Goal: Information Seeking & Learning: Learn about a topic

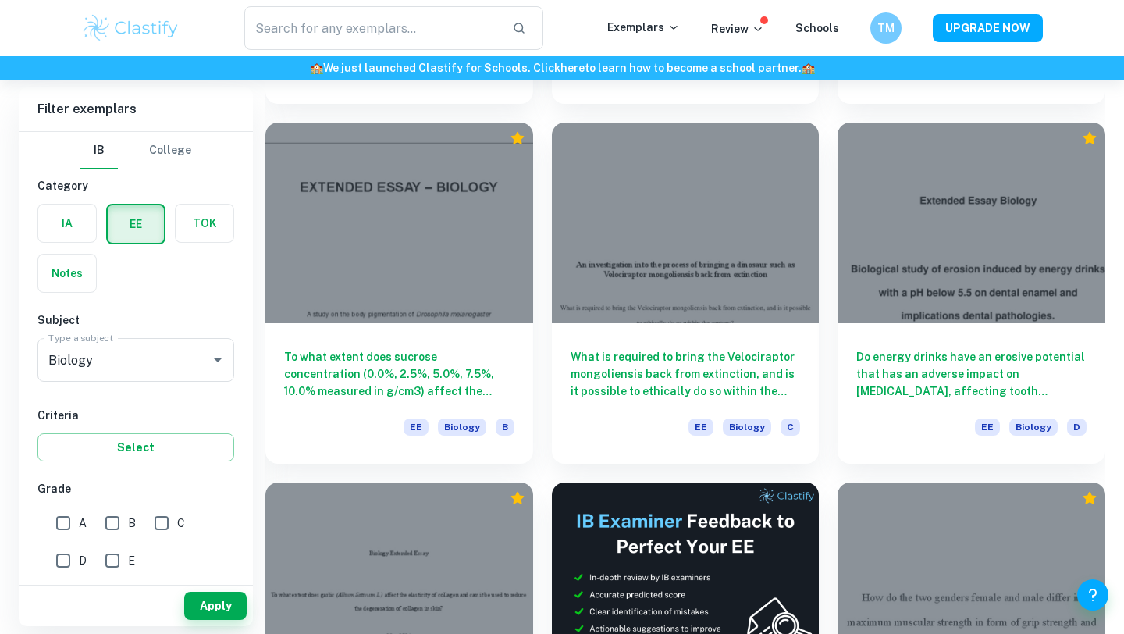
scroll to position [3674, 0]
click at [201, 370] on div at bounding box center [207, 360] width 41 height 22
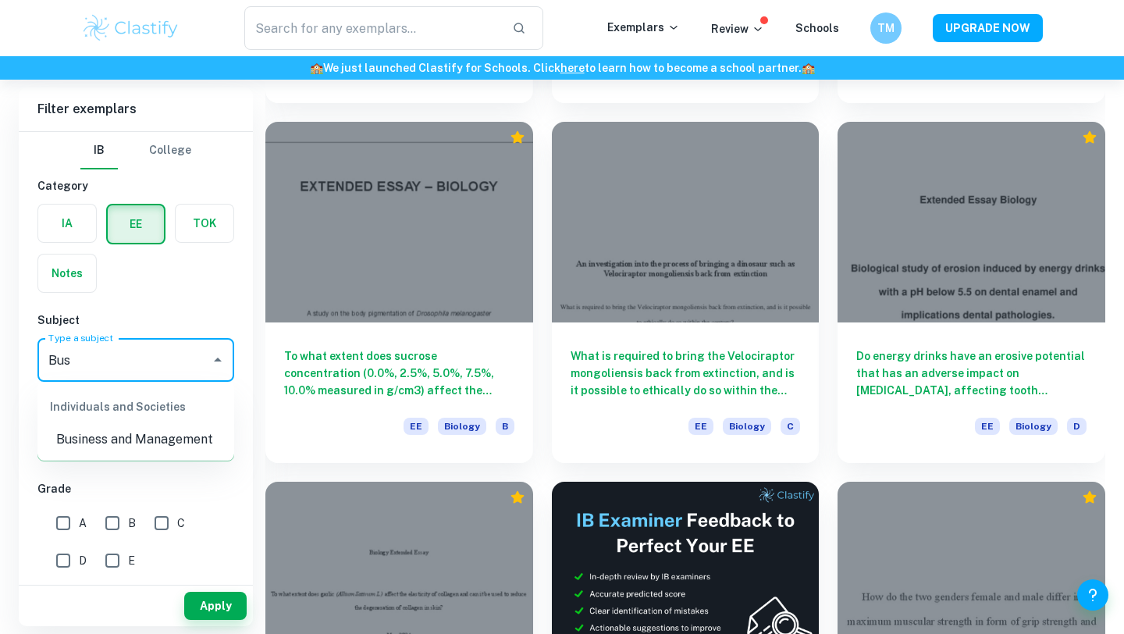
click at [183, 455] on ul "Individuals and Societies Business and Management" at bounding box center [135, 421] width 197 height 78
click at [183, 446] on li "Business and Management" at bounding box center [135, 439] width 197 height 28
type input "Business and Management"
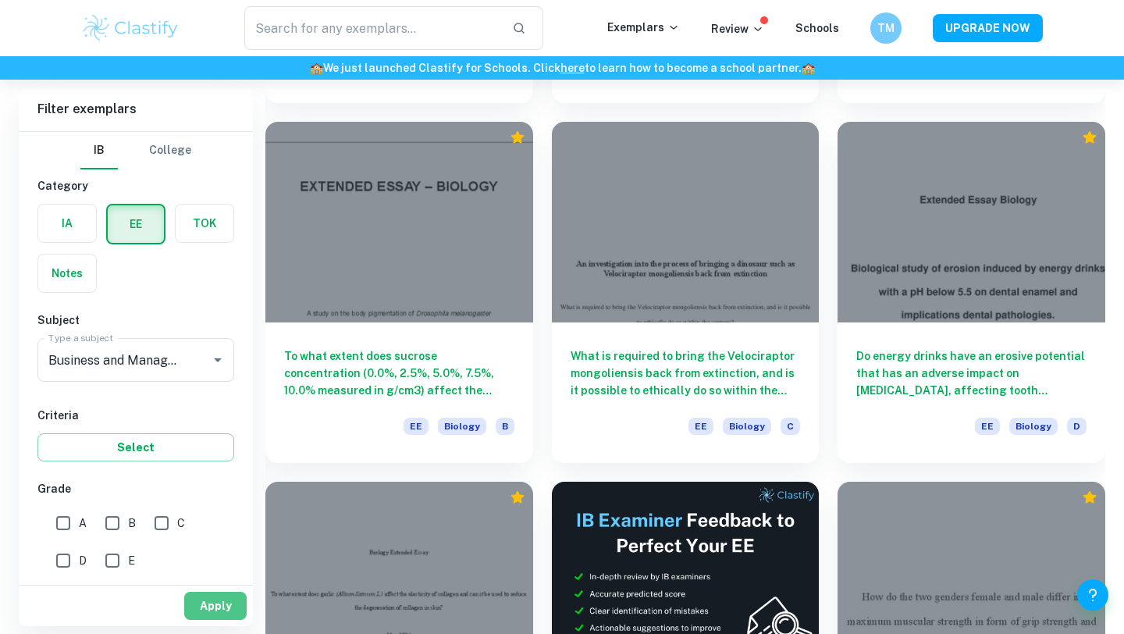
click at [208, 612] on button "Apply" at bounding box center [215, 606] width 62 height 28
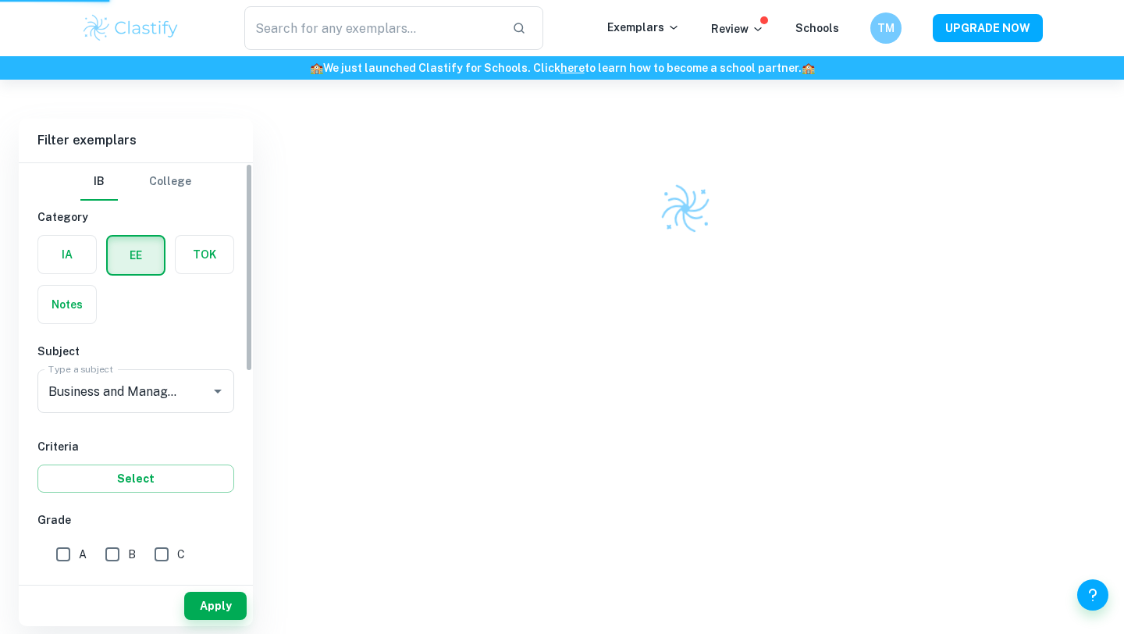
click at [64, 252] on label "button" at bounding box center [67, 254] width 58 height 37
click at [0, 0] on input "radio" at bounding box center [0, 0] width 0 height 0
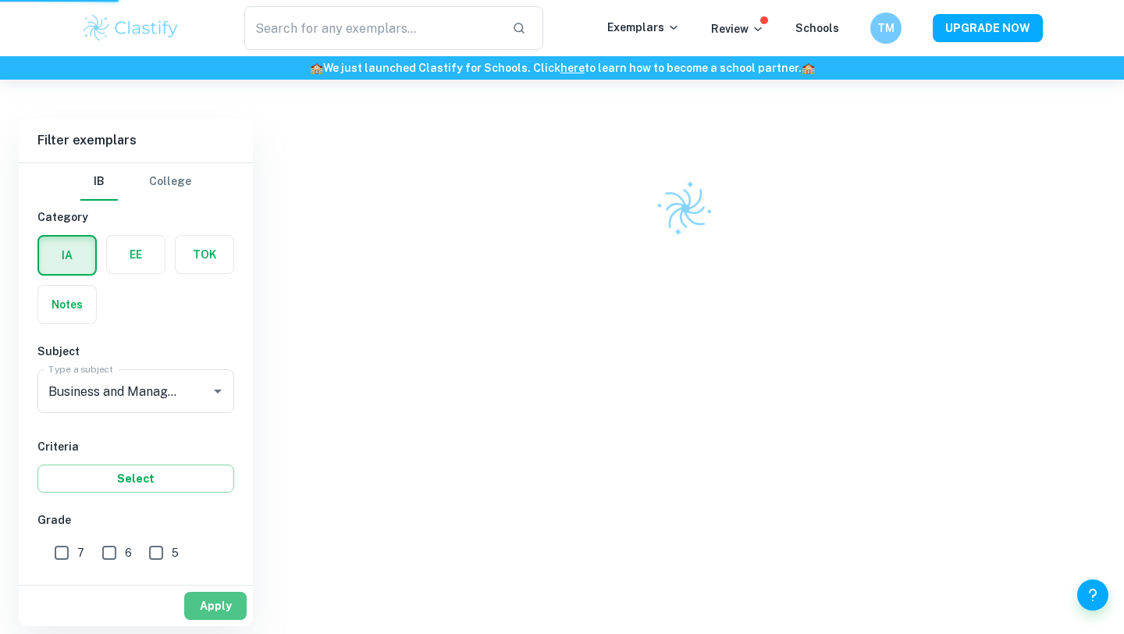
click at [235, 613] on button "Apply" at bounding box center [215, 606] width 62 height 28
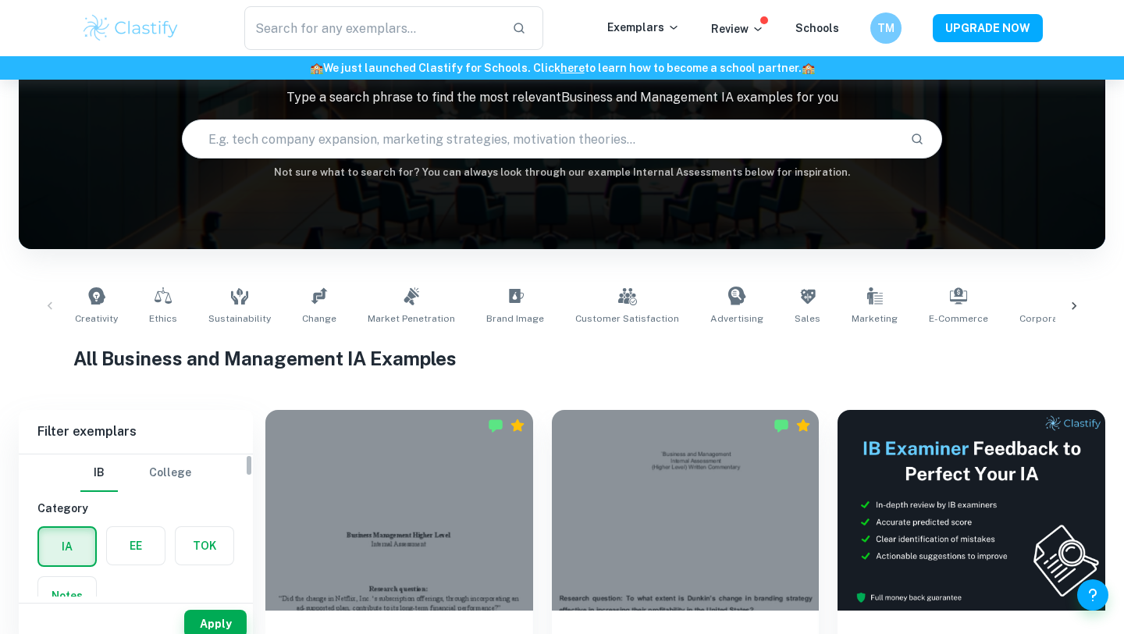
scroll to position [355, 0]
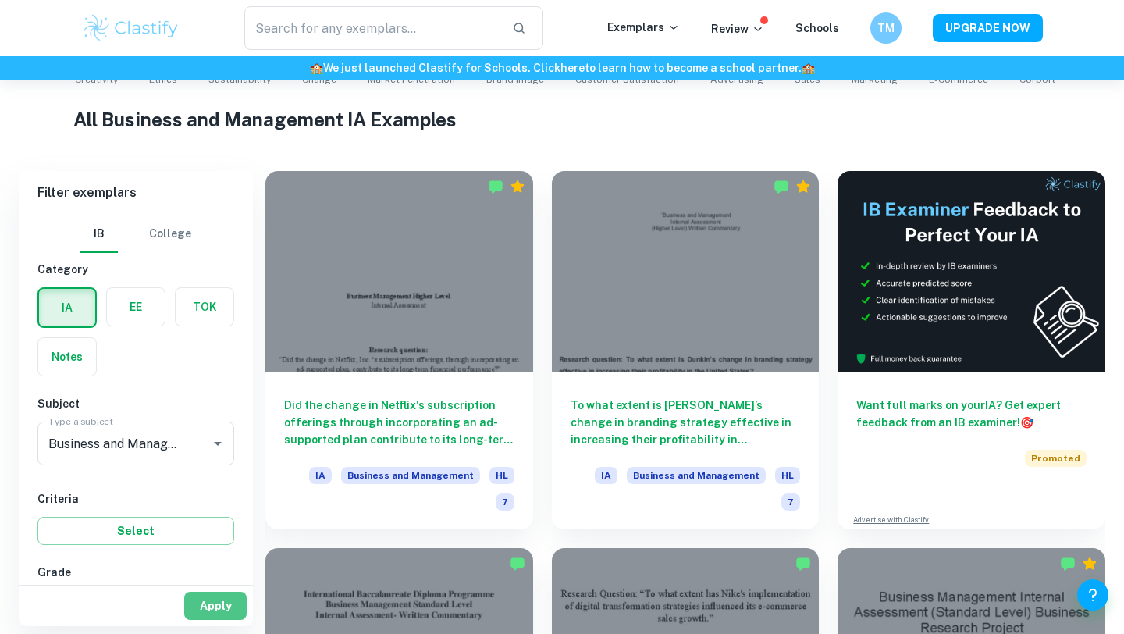
click at [206, 606] on button "Apply" at bounding box center [215, 606] width 62 height 28
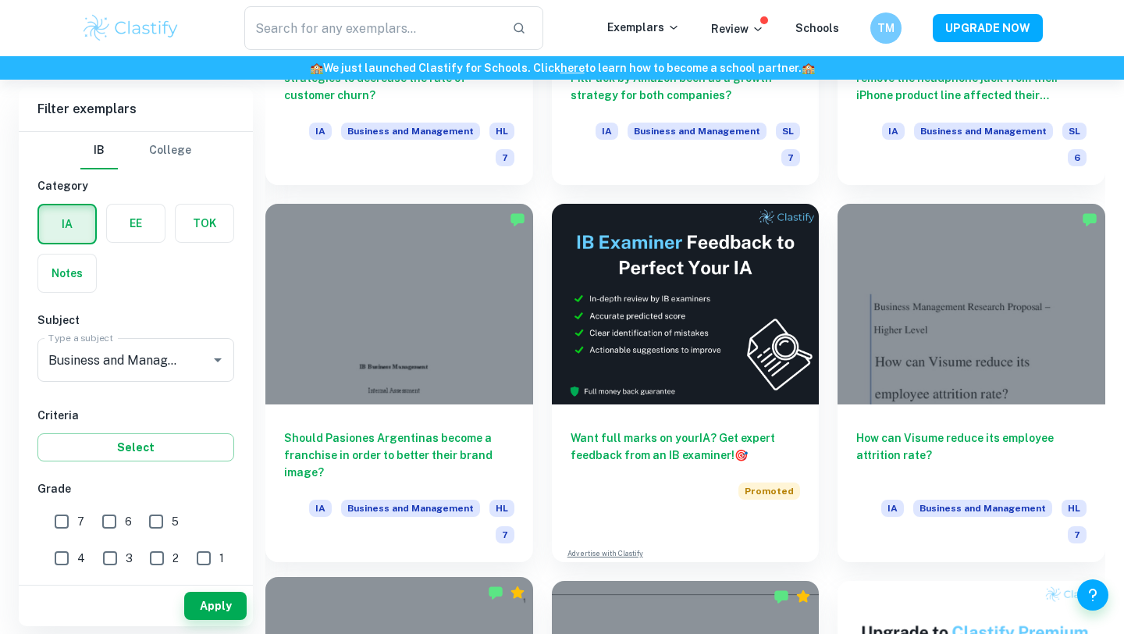
scroll to position [16524, 0]
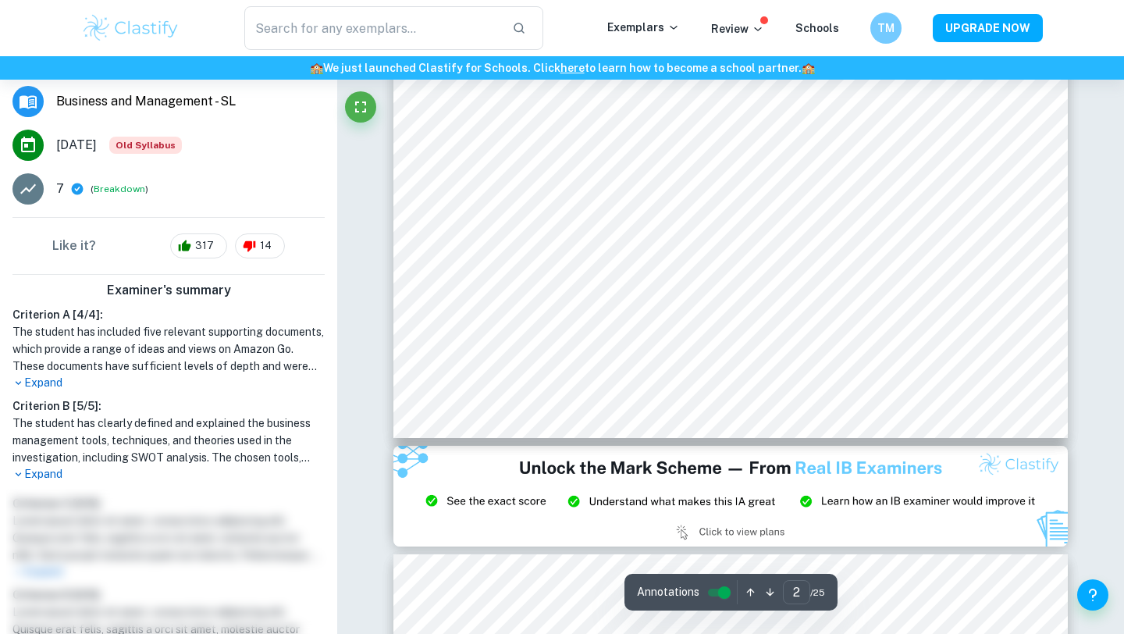
scroll to position [512, 0]
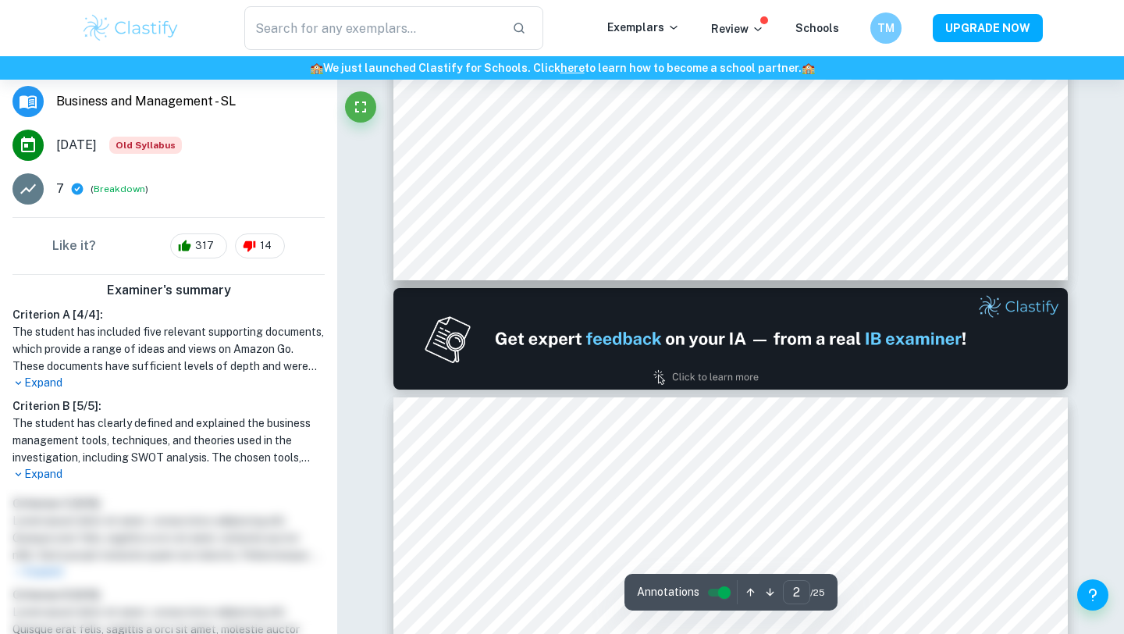
type input "1"
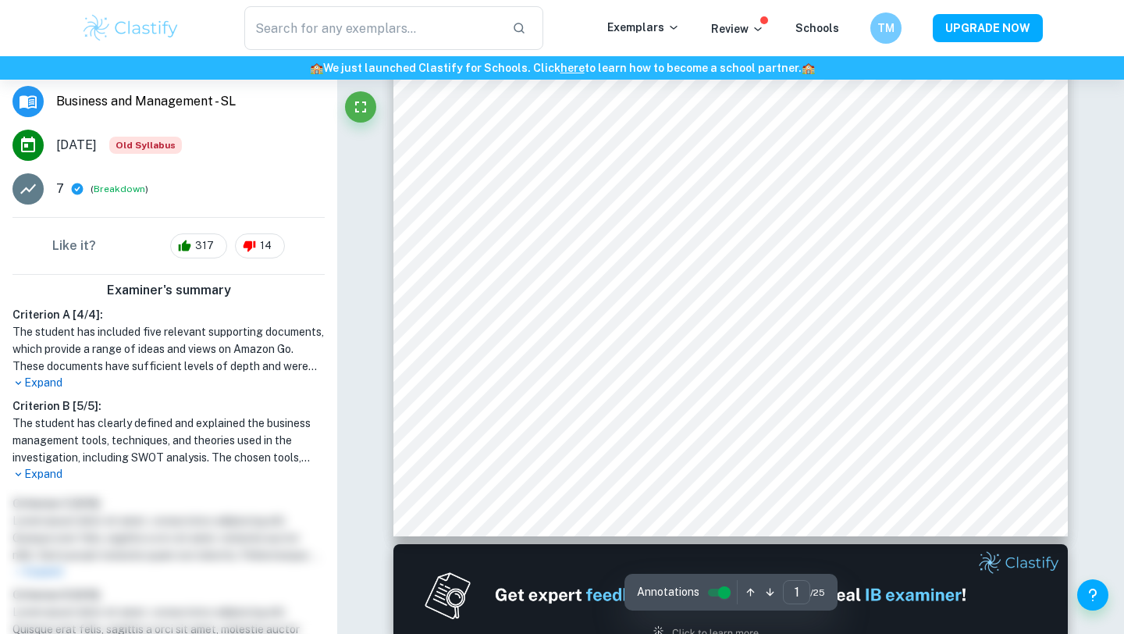
scroll to position [0, 0]
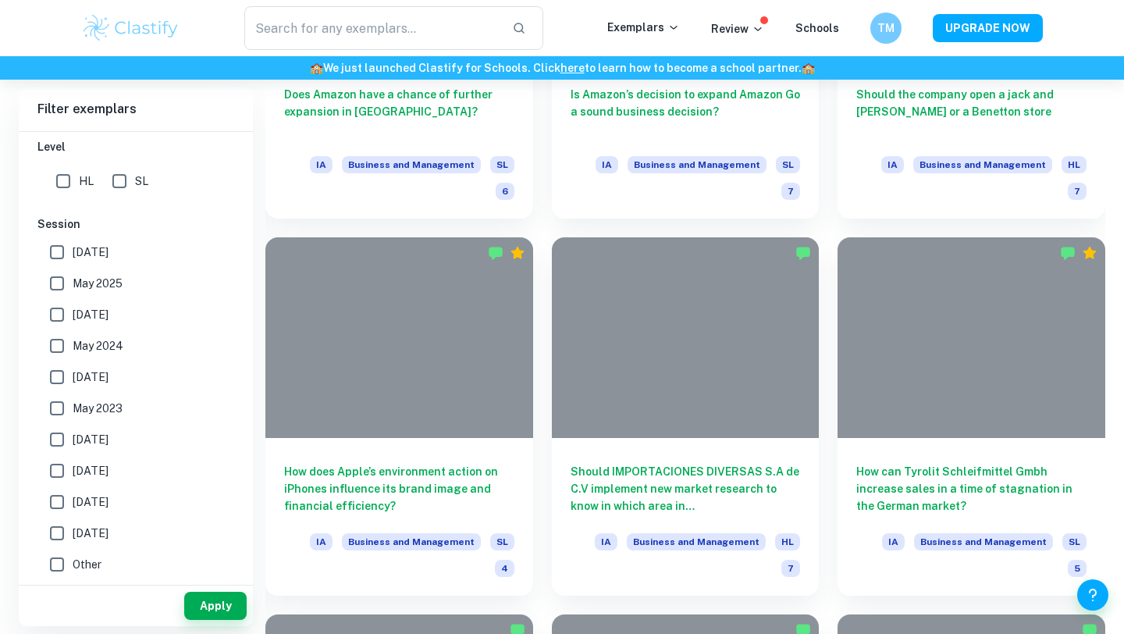
scroll to position [456, 0]
click at [58, 275] on input "May 2025" at bounding box center [56, 281] width 31 height 31
checkbox input "true"
click at [203, 599] on button "Apply" at bounding box center [215, 606] width 62 height 28
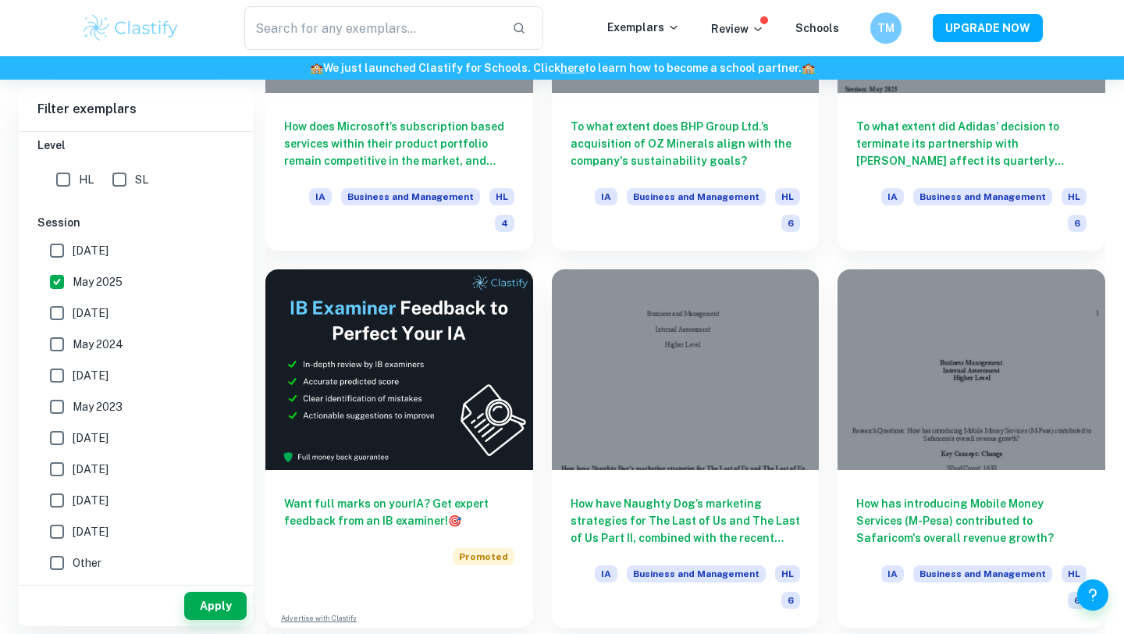
scroll to position [8868, 0]
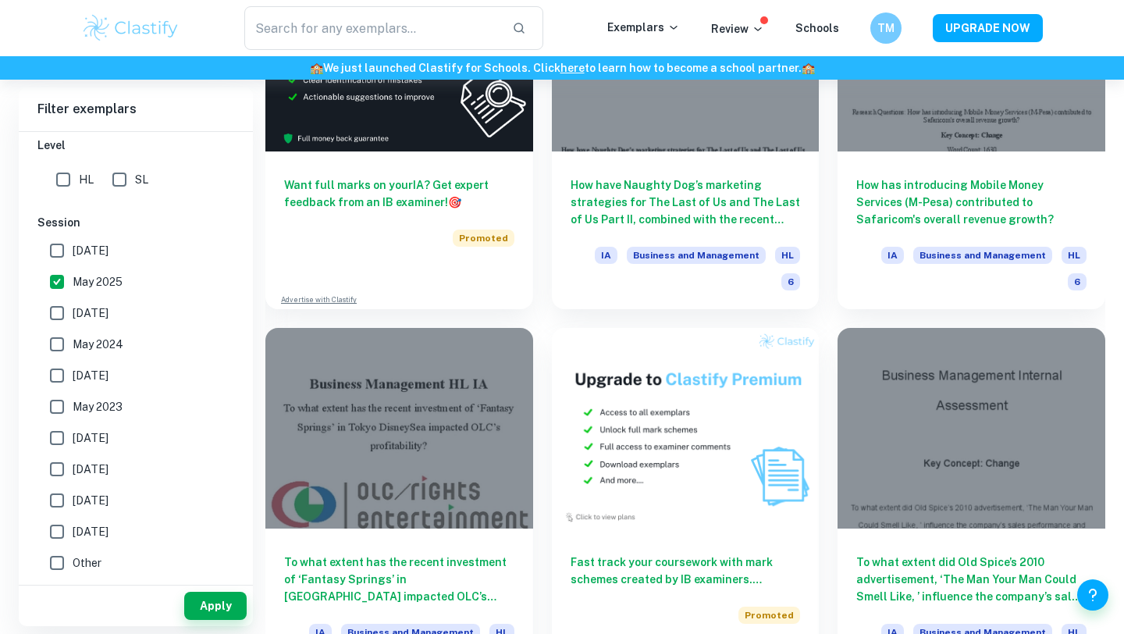
click at [60, 349] on input "May 2024" at bounding box center [56, 344] width 31 height 31
checkbox input "true"
click at [64, 276] on input "May 2025" at bounding box center [56, 281] width 31 height 31
checkbox input "false"
click at [61, 467] on input "[DATE]" at bounding box center [56, 468] width 31 height 31
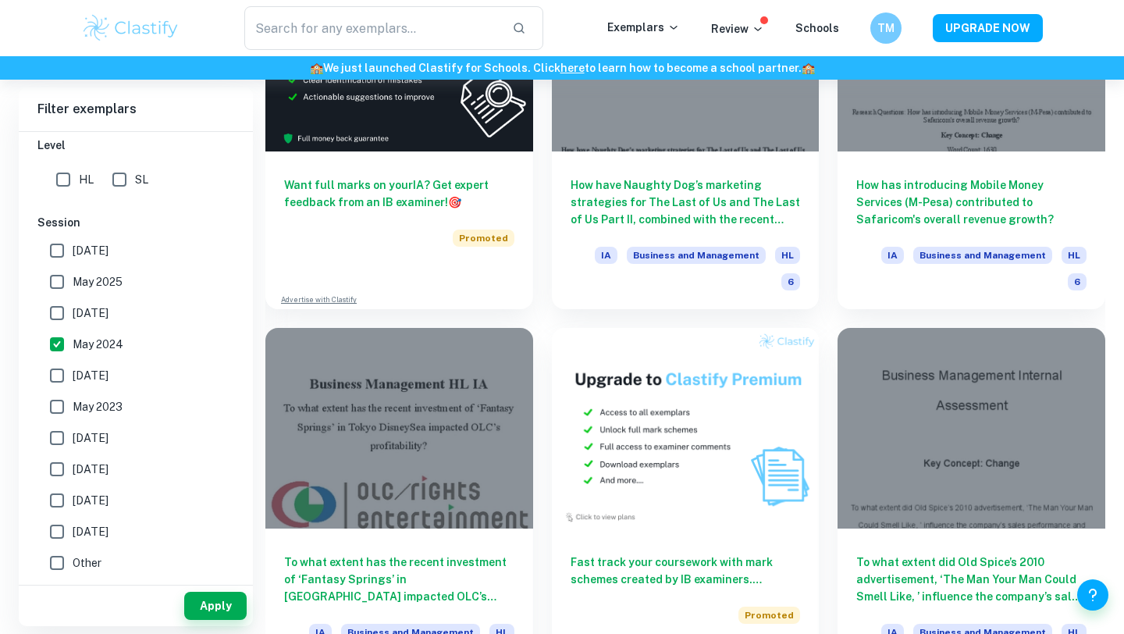
checkbox input "true"
click at [59, 563] on input "Other" at bounding box center [56, 562] width 31 height 31
checkbox input "true"
click at [59, 478] on input "[DATE]" at bounding box center [56, 468] width 31 height 31
checkbox input "false"
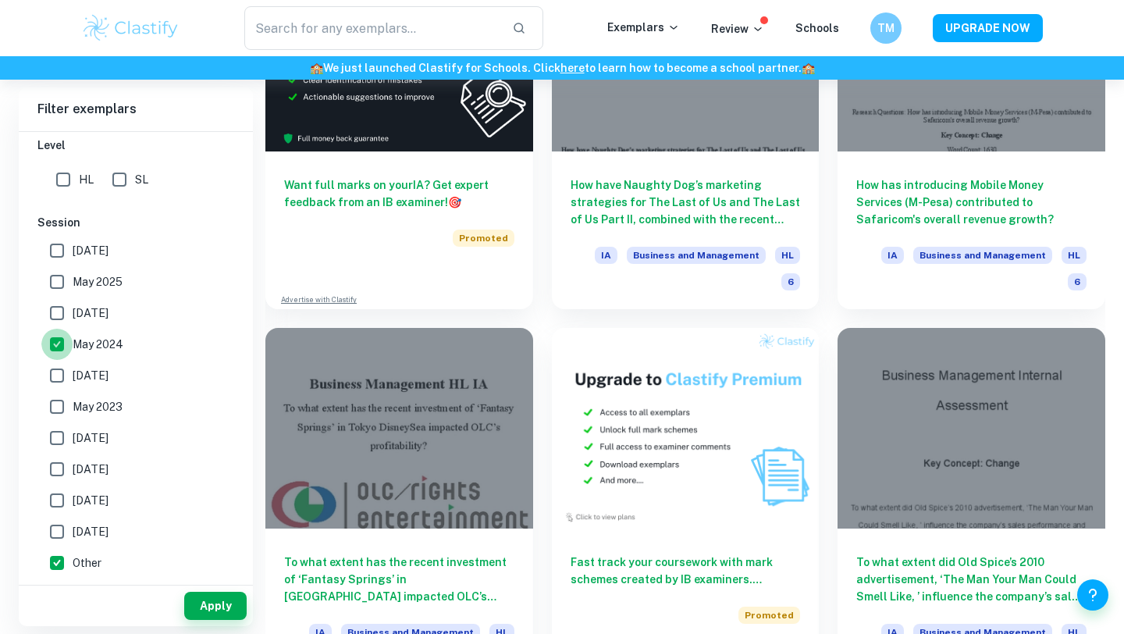
click at [59, 348] on input "May 2024" at bounding box center [56, 344] width 31 height 31
checkbox input "false"
click at [226, 598] on button "Apply" at bounding box center [215, 606] width 62 height 28
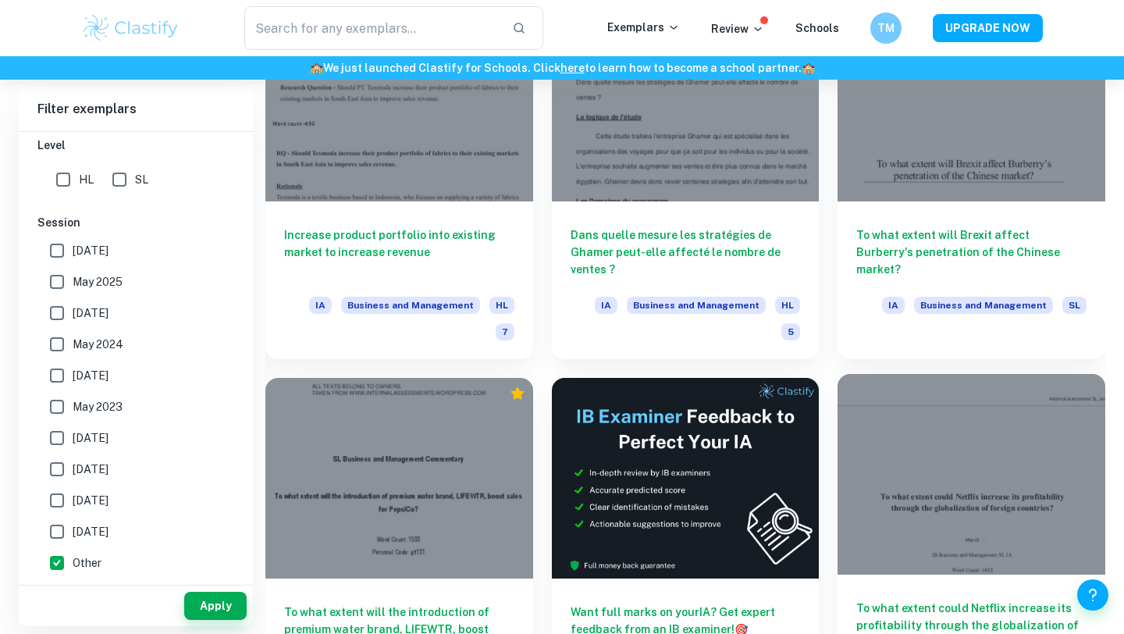
scroll to position [4551, 0]
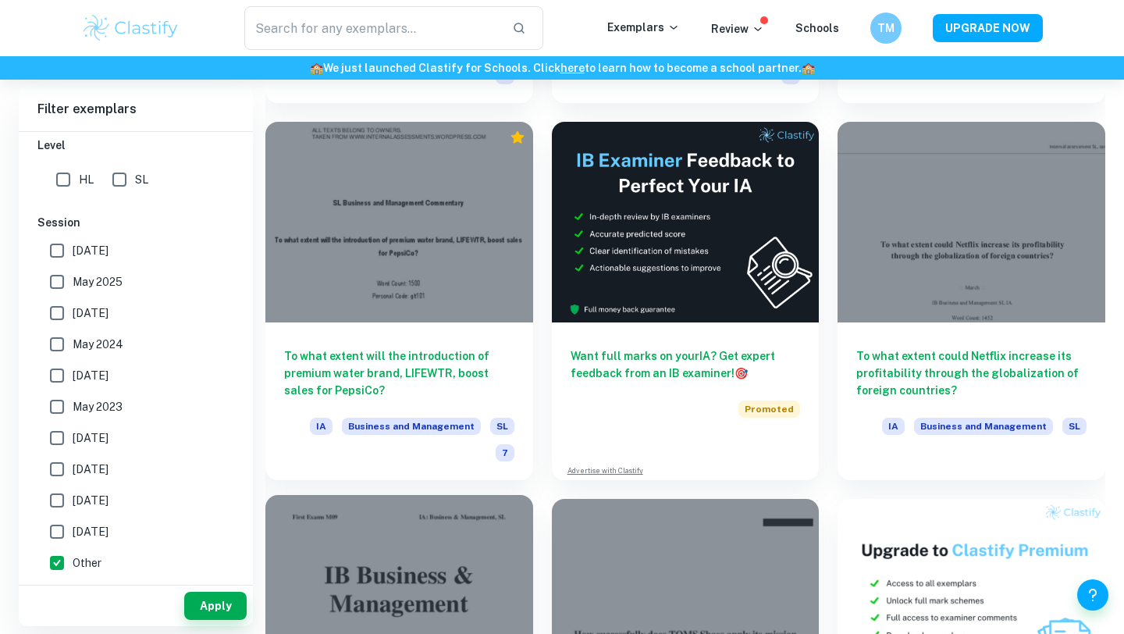
click at [430, 495] on div at bounding box center [399, 595] width 268 height 201
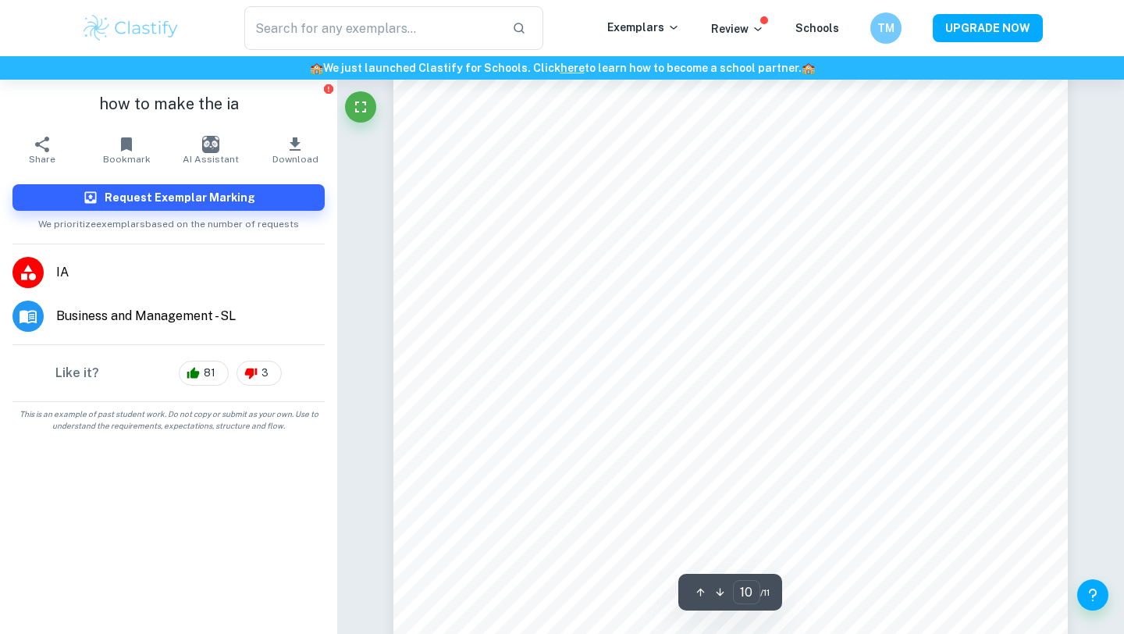
type input "11"
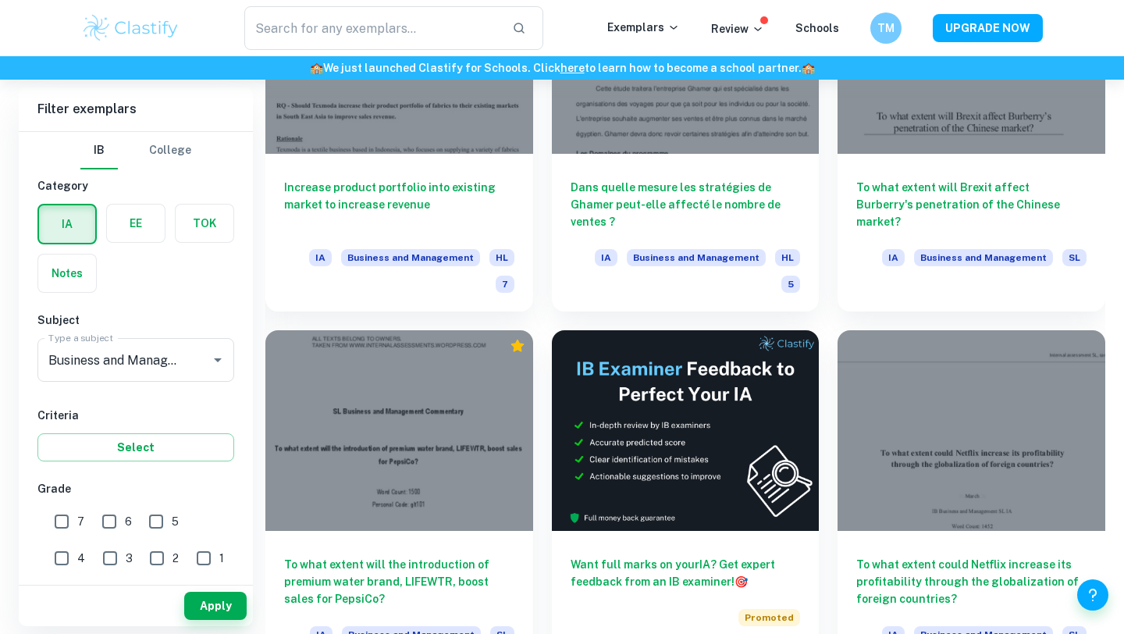
scroll to position [4339, 0]
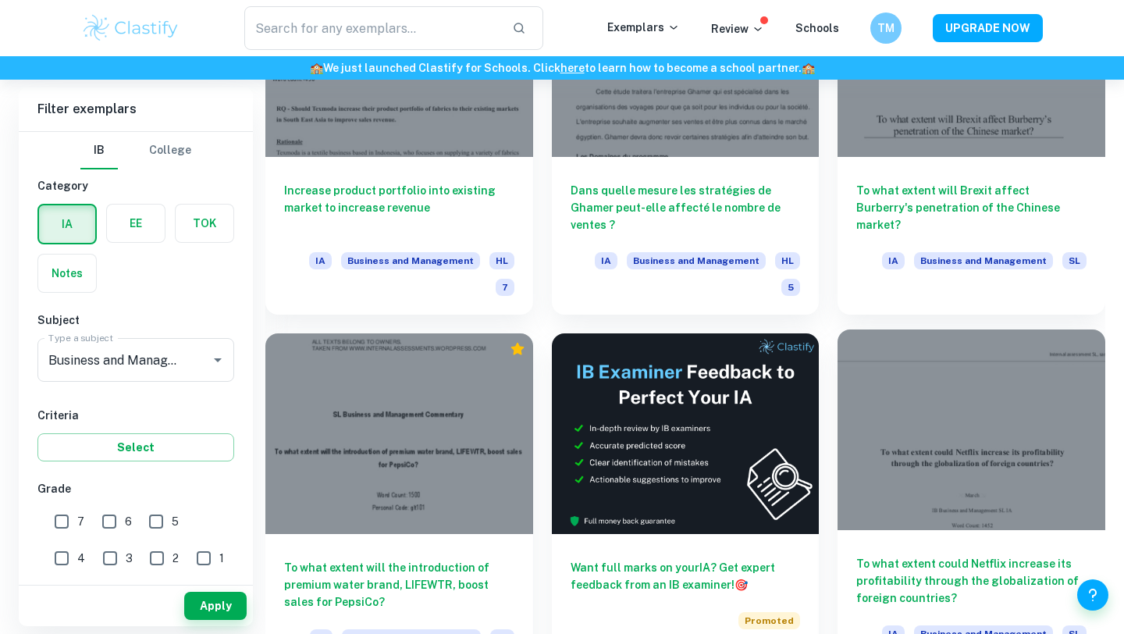
click at [1042, 555] on h6 "To what extent could Netflix increase its profitability through the globalizati…" at bounding box center [971, 581] width 230 height 52
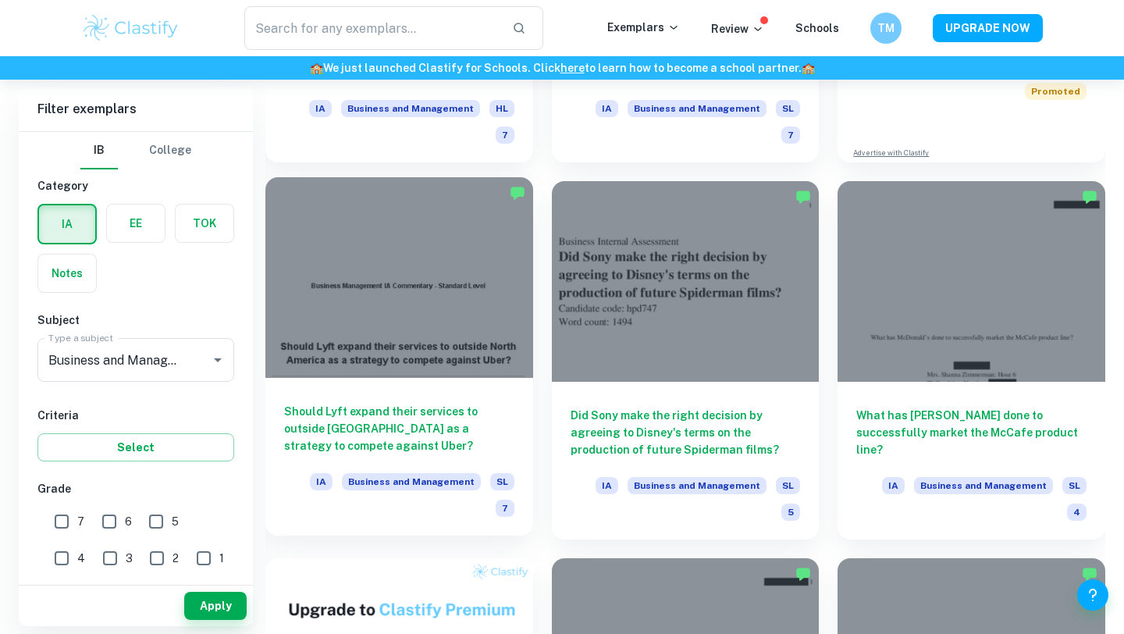
scroll to position [723, 0]
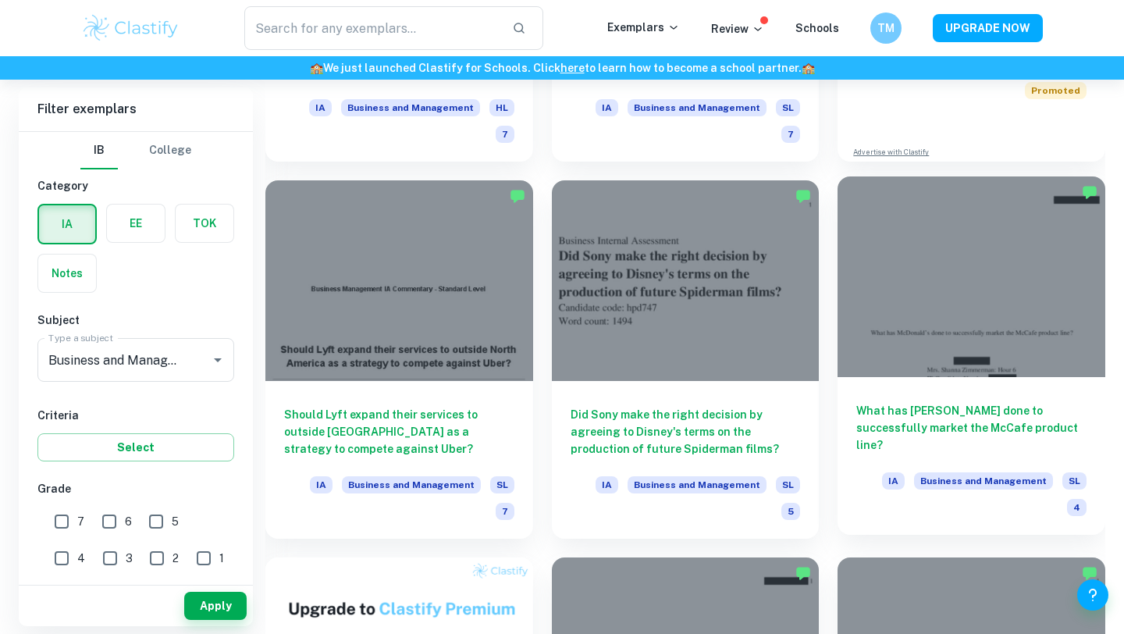
click at [1052, 428] on h6 "What has [PERSON_NAME] done to successfully market the McCafe product line?" at bounding box center [971, 428] width 230 height 52
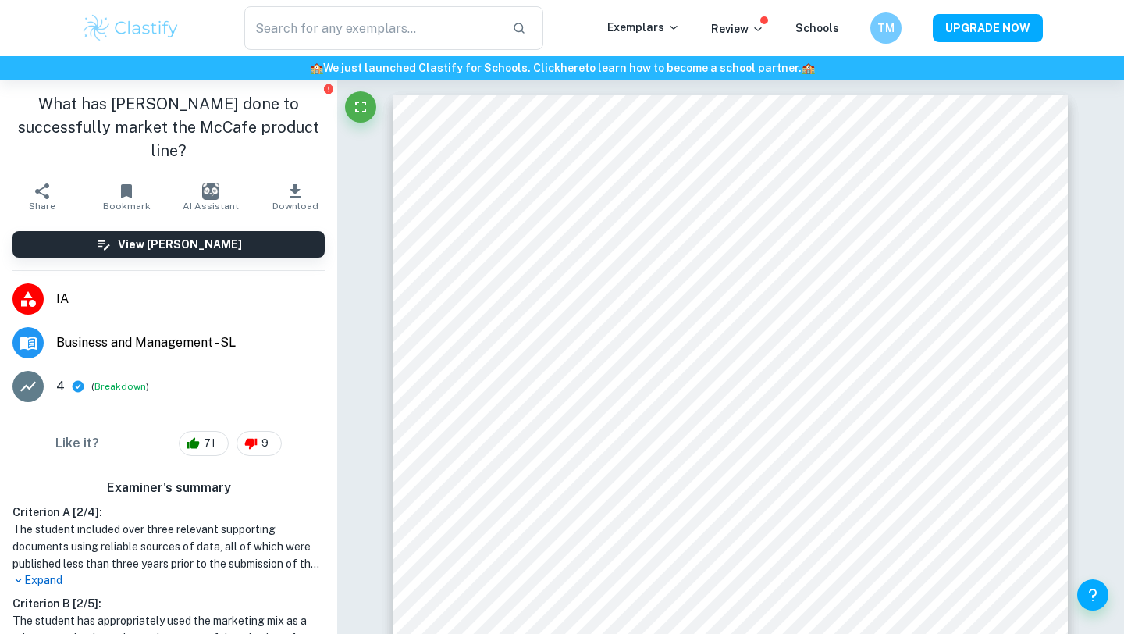
click at [273, 122] on h1 "What has [PERSON_NAME] done to successfully market the McCafe product line?" at bounding box center [168, 127] width 312 height 70
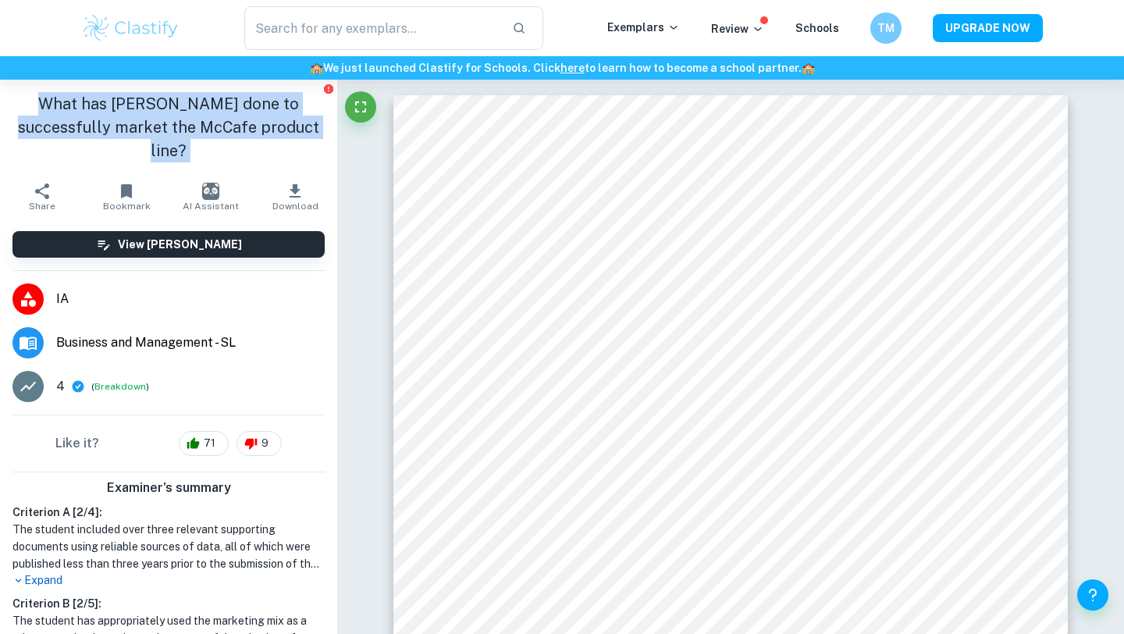
click at [273, 122] on h1 "What has [PERSON_NAME] done to successfully market the McCafe product line?" at bounding box center [168, 127] width 312 height 70
click at [304, 136] on h1 "What has [PERSON_NAME] done to successfully market the McCafe product line?" at bounding box center [168, 127] width 312 height 70
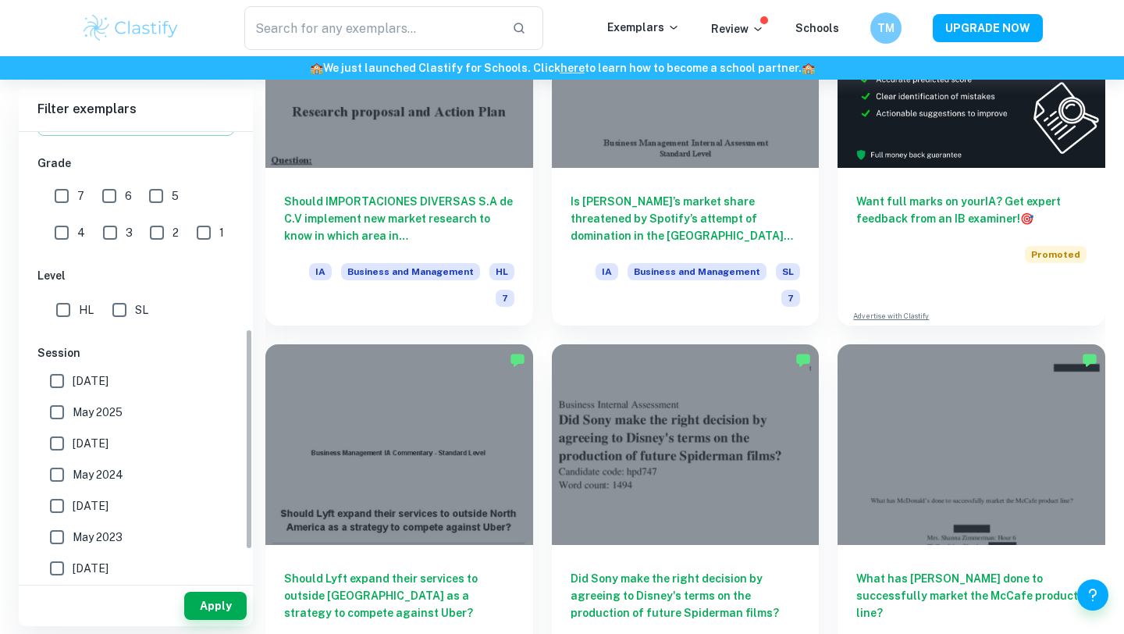
scroll to position [456, 0]
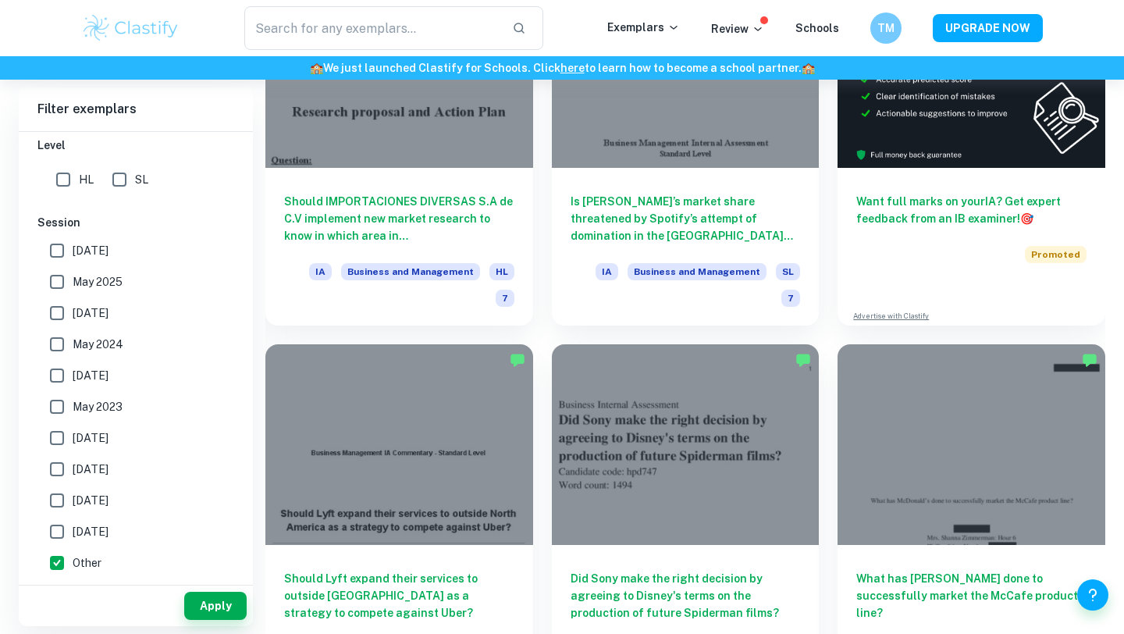
click at [54, 523] on input "[DATE]" at bounding box center [56, 531] width 31 height 31
click at [228, 597] on button "Apply" at bounding box center [215, 606] width 62 height 28
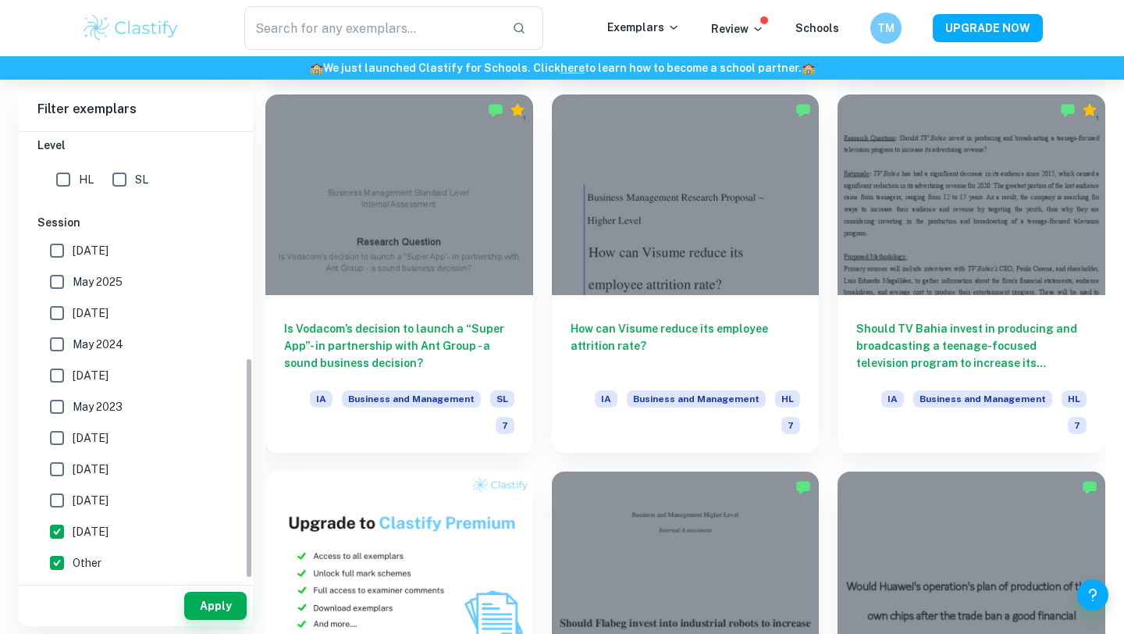
scroll to position [921, 0]
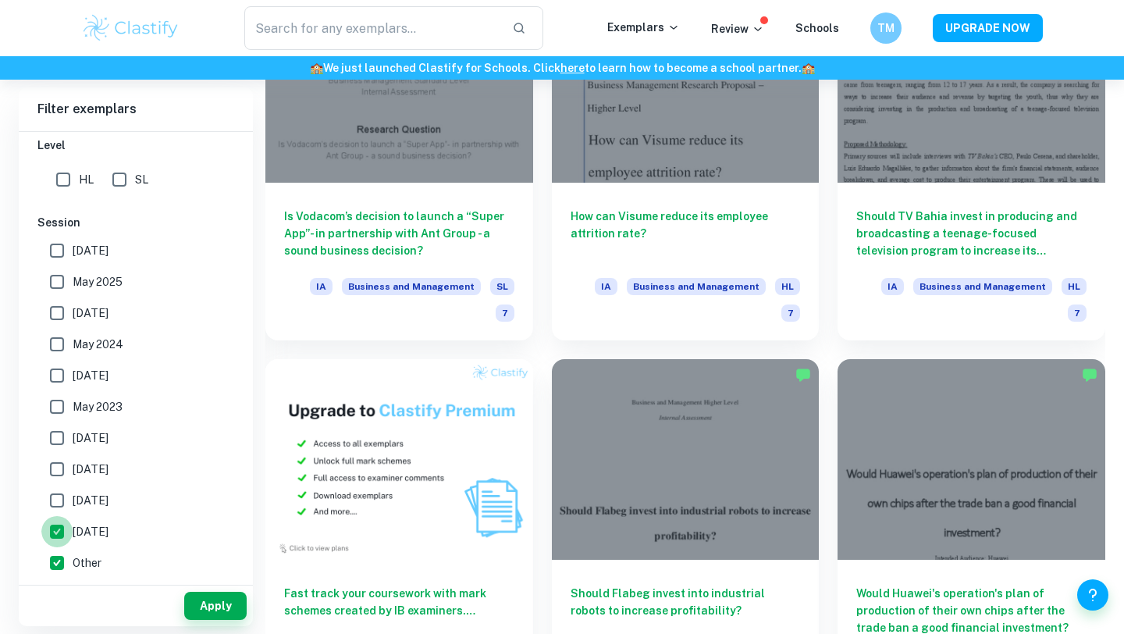
click at [59, 530] on input "[DATE]" at bounding box center [56, 531] width 31 height 31
checkbox input "false"
click at [217, 608] on button "Apply" at bounding box center [215, 606] width 62 height 28
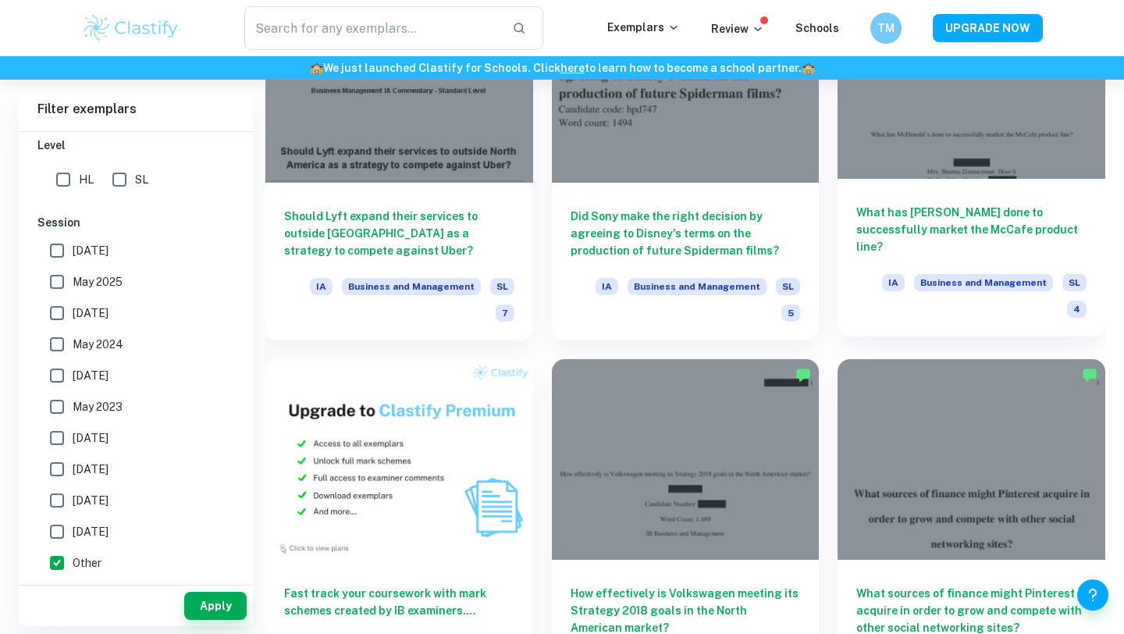
click at [961, 179] on div "What has [PERSON_NAME] done to successfully market the McCafe product line? IA …" at bounding box center [971, 258] width 268 height 158
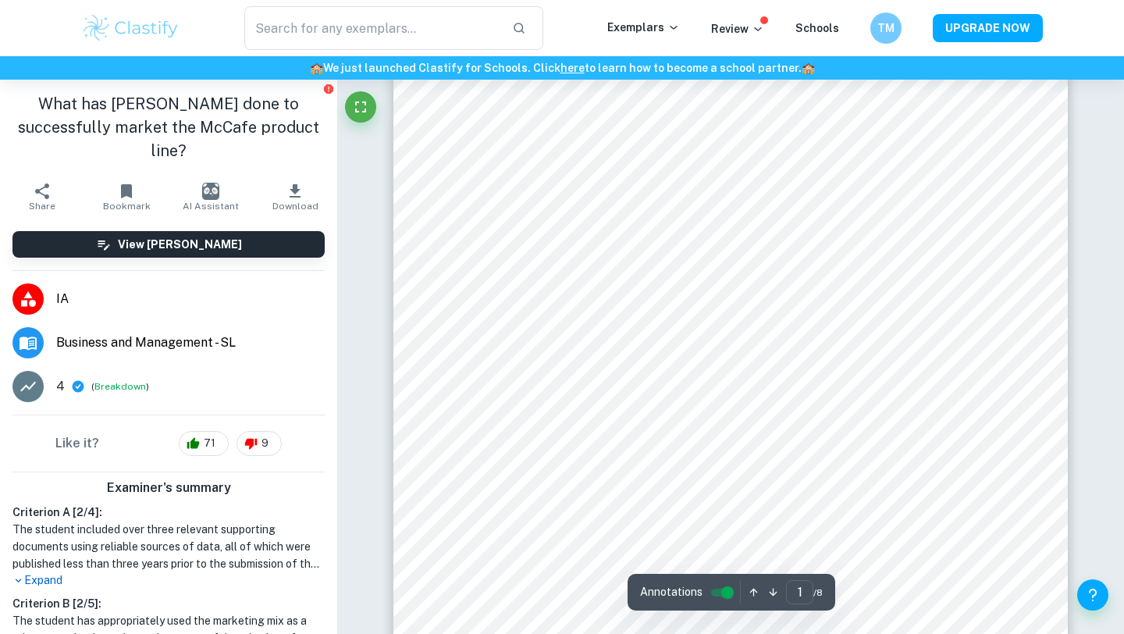
scroll to position [184, 0]
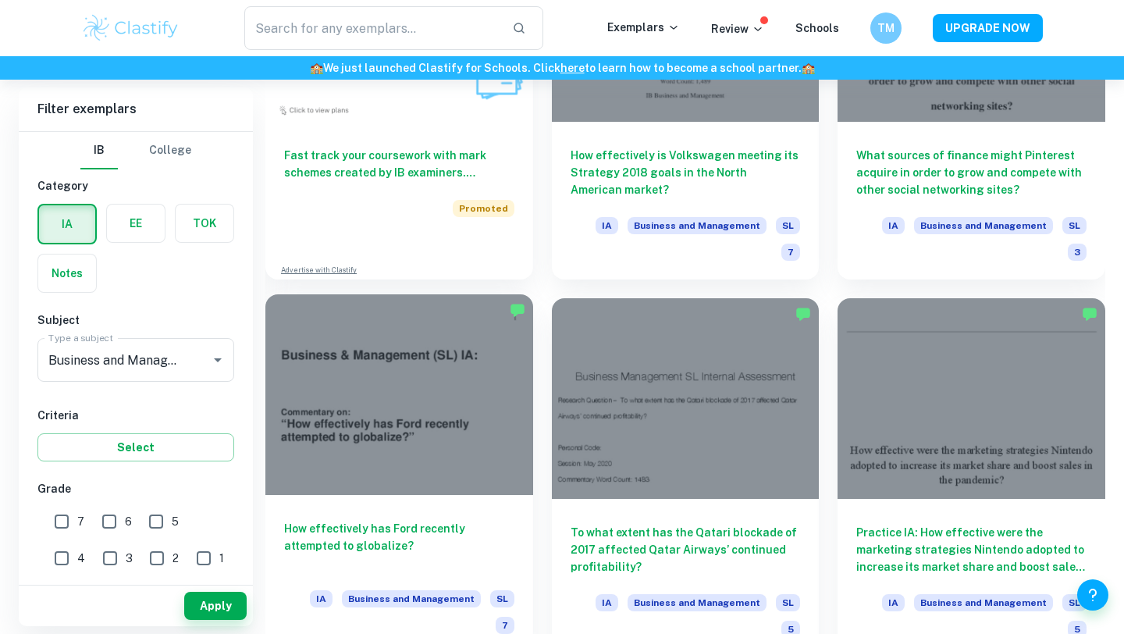
scroll to position [1359, 0]
click at [452, 519] on h6 "How effectively has Ford recently attempted to globalize?" at bounding box center [399, 545] width 230 height 52
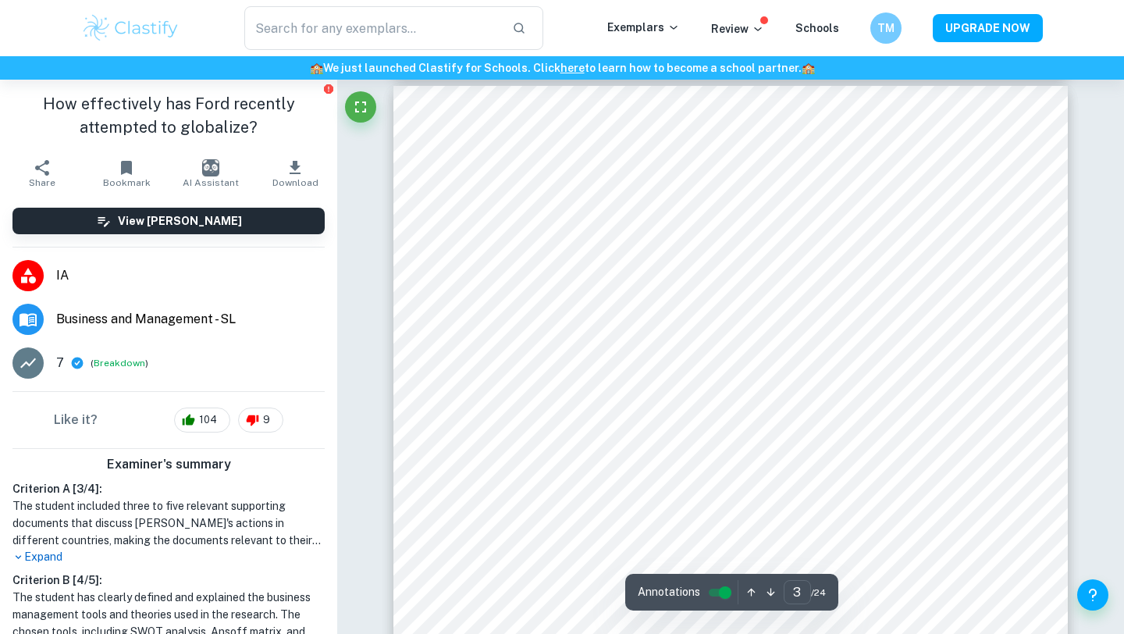
scroll to position [1983, 0]
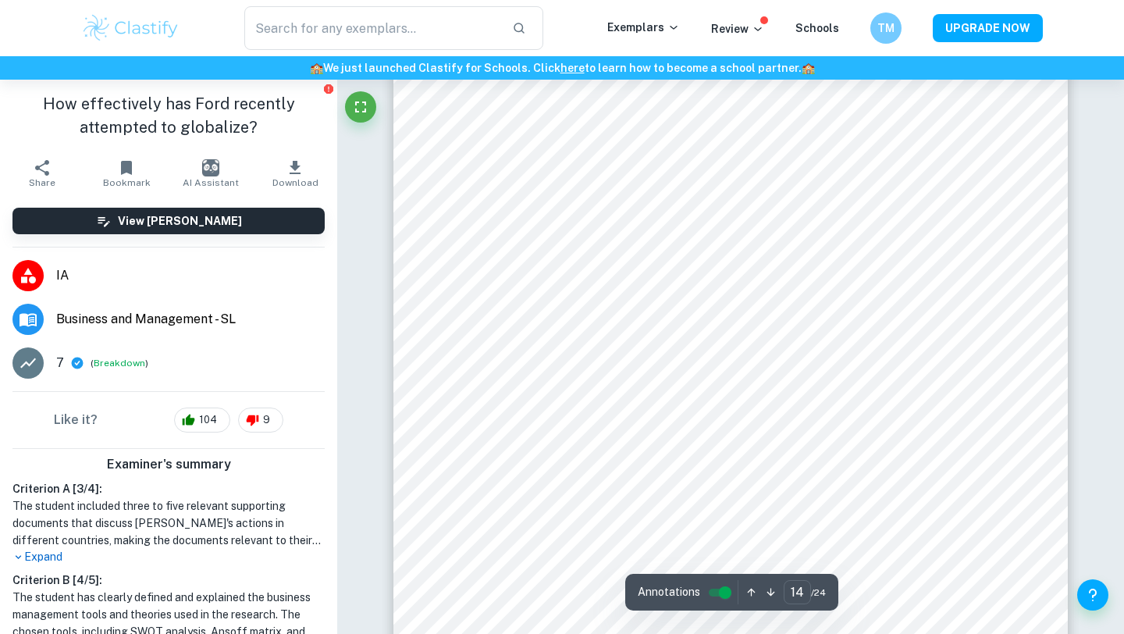
type input "15"
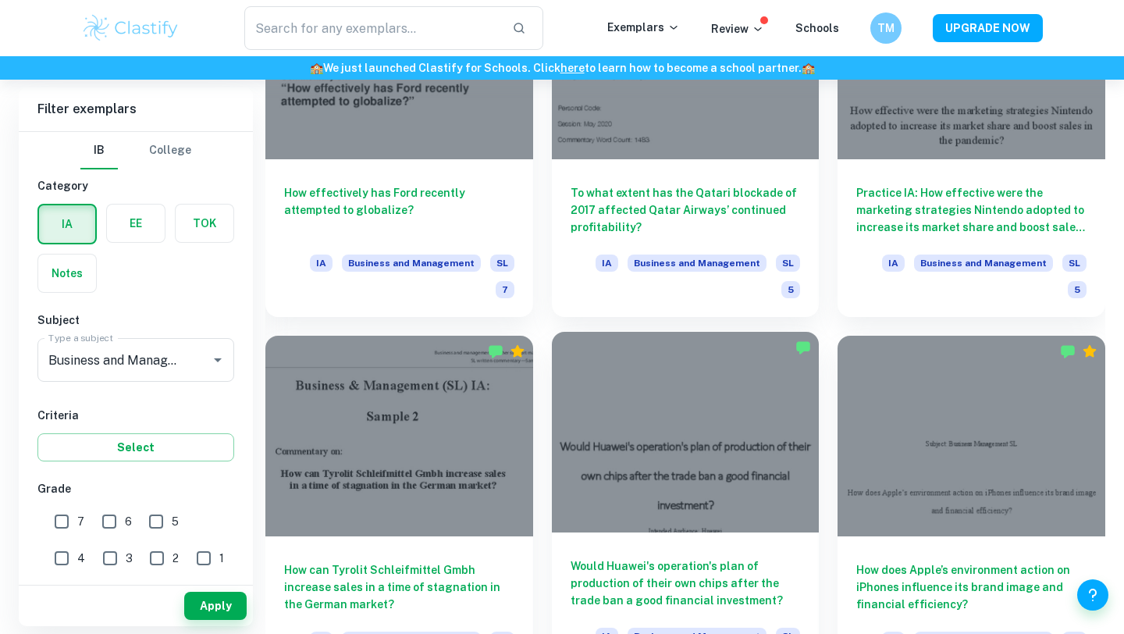
scroll to position [1699, 0]
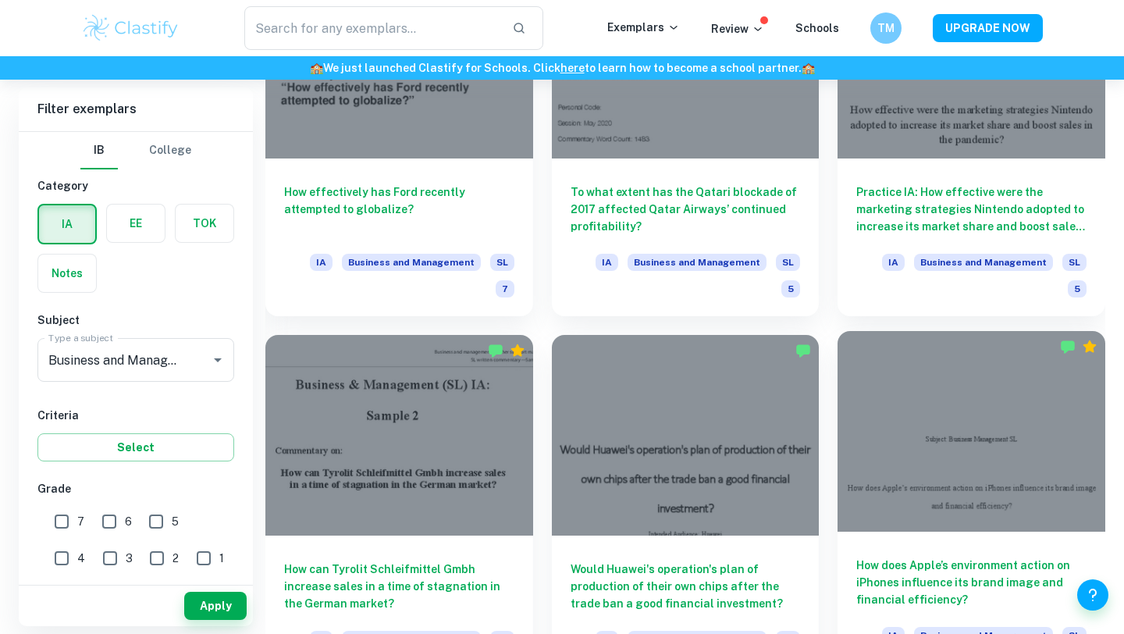
click at [1001, 556] on h6 "How does Apple’s environment action on iPhones influence its brand image and fi…" at bounding box center [971, 582] width 230 height 52
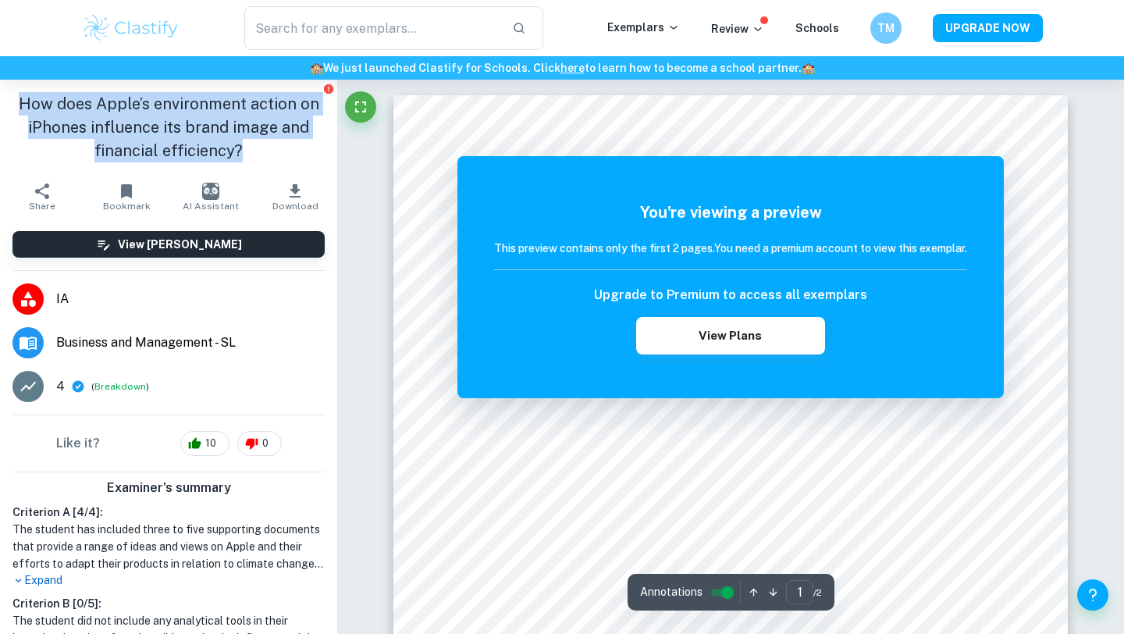
drag, startPoint x: 238, startPoint y: 154, endPoint x: 0, endPoint y: 99, distance: 244.2
click at [0, 100] on div "How does Apple’s environment action on iPhones influence its brand image and fi…" at bounding box center [168, 127] width 337 height 95
copy h1 "How does Apple’s environment action on iPhones influence its brand image and fi…"
